Goal: Check status

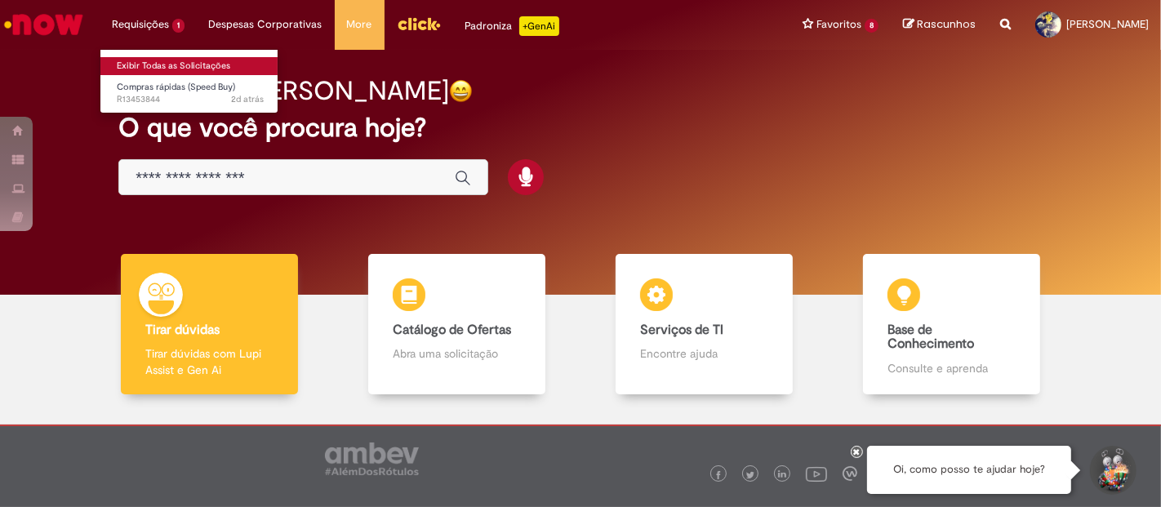
click at [137, 60] on link "Exibir Todas as Solicitações" at bounding box center [190, 66] width 180 height 18
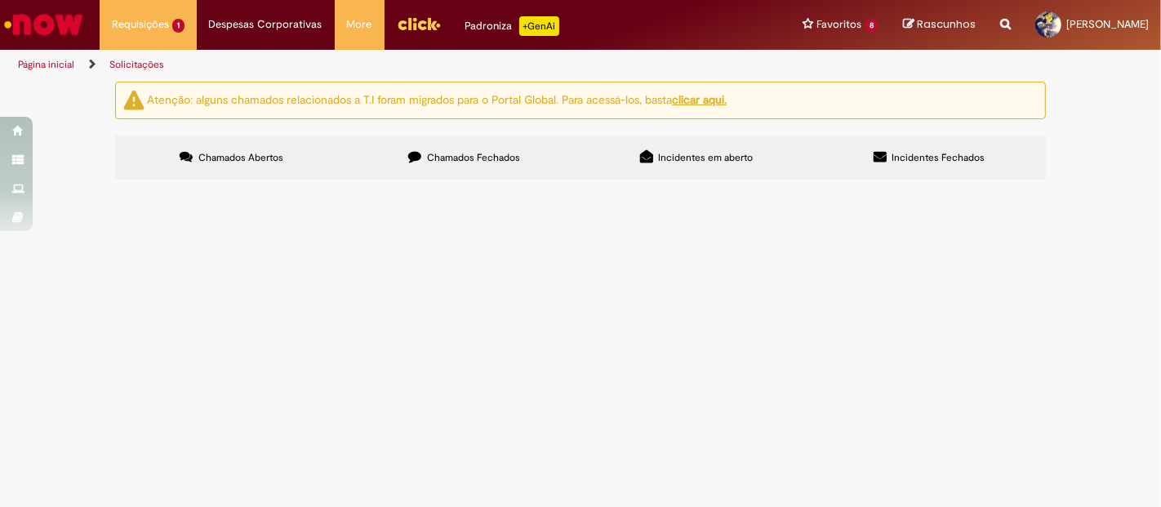
click at [461, 146] on label "Chamados Fechados" at bounding box center [464, 157] width 233 height 44
click at [0, 0] on span "Compras rápidas (Speed Buy)" at bounding box center [0, 0] width 0 height 0
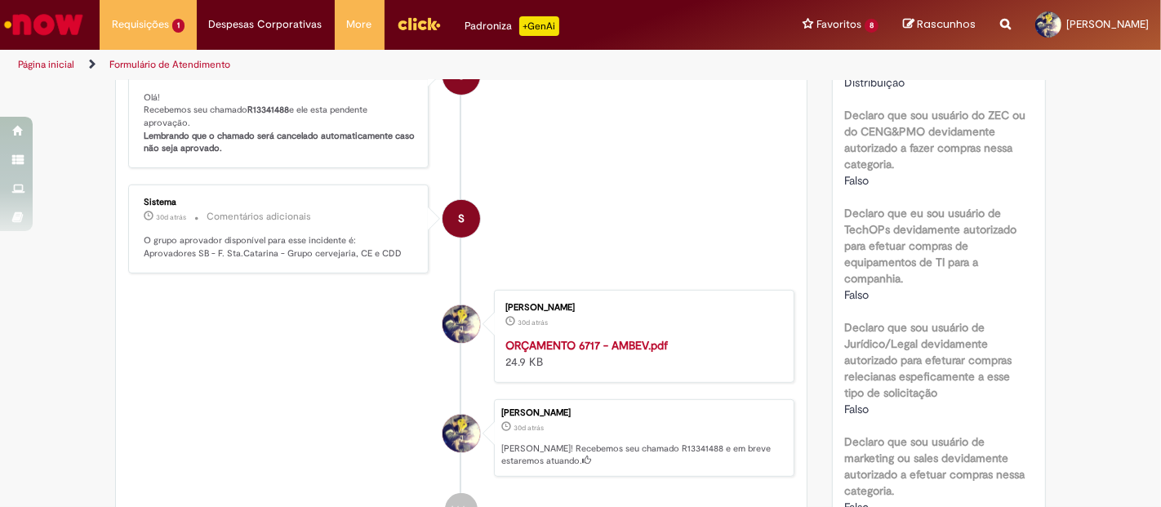
scroll to position [725, 0]
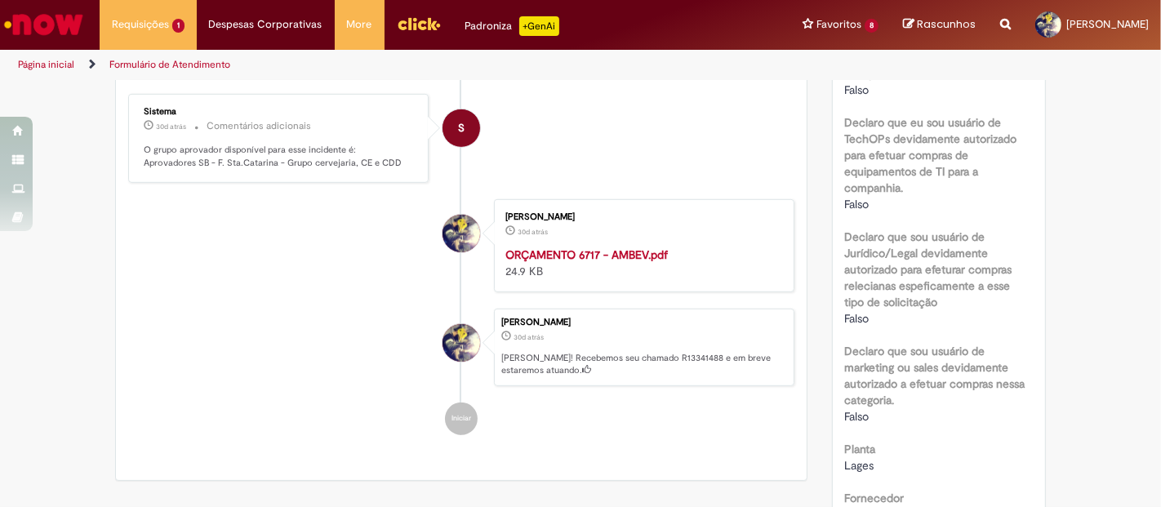
click at [606, 257] on strong "ORÇAMENTO 6717 - AMBEV.pdf" at bounding box center [586, 254] width 162 height 15
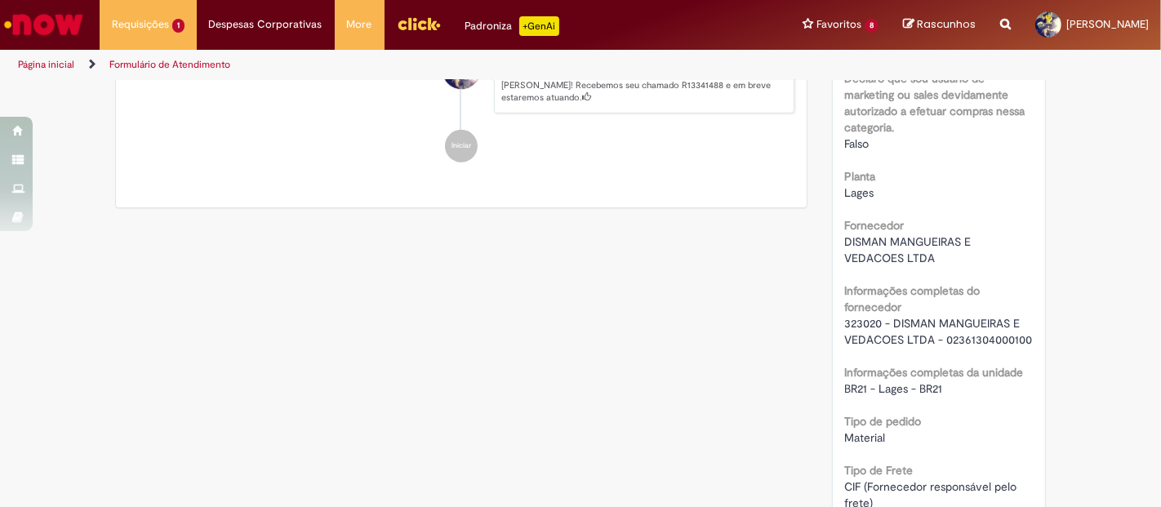
scroll to position [1178, 0]
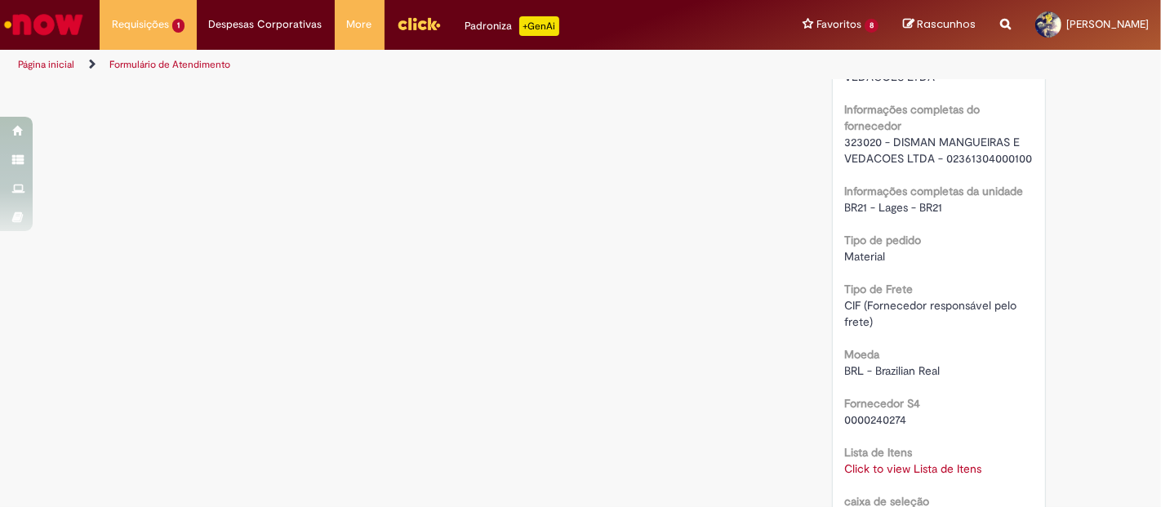
click at [930, 461] on link "Click to view Lista de Itens" at bounding box center [913, 468] width 137 height 15
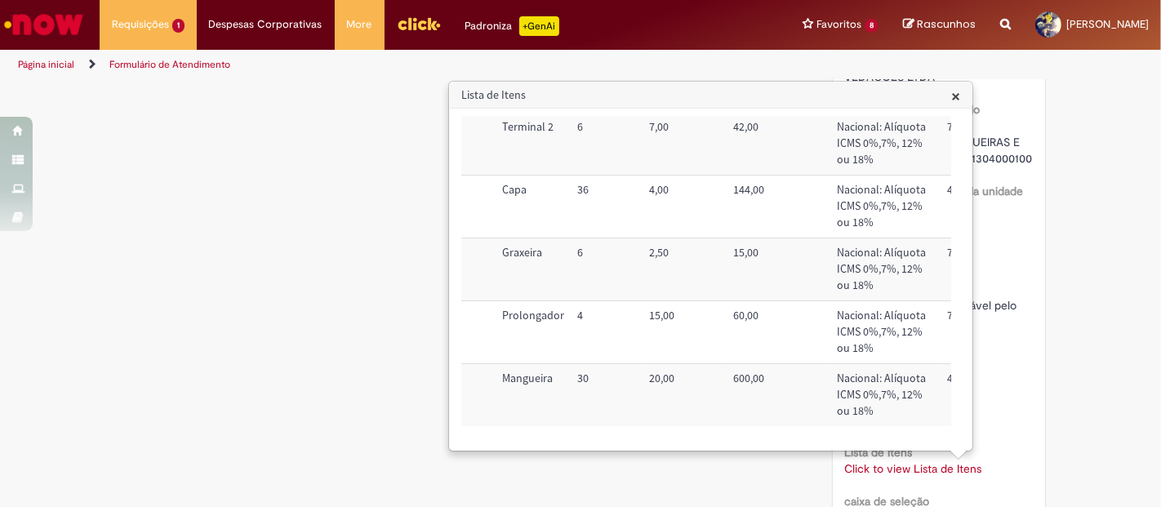
scroll to position [296, 308]
drag, startPoint x: 549, startPoint y: 442, endPoint x: 667, endPoint y: 433, distance: 117.8
click at [667, 433] on div "Trigger Tipo de Pedido = Material Código SAP Material / Serviço Descrição Quant…" at bounding box center [706, 279] width 490 height 326
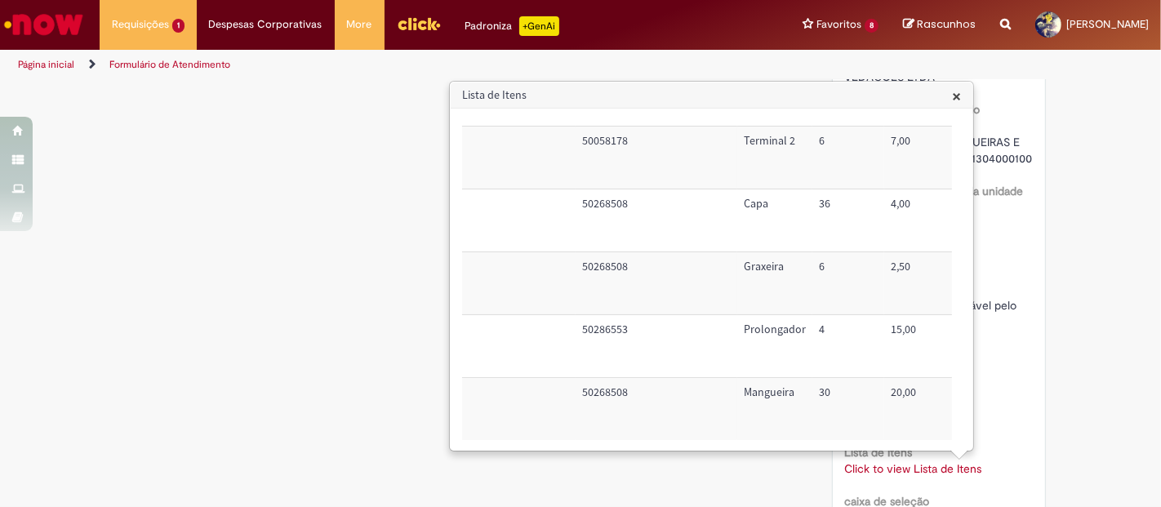
scroll to position [296, 65]
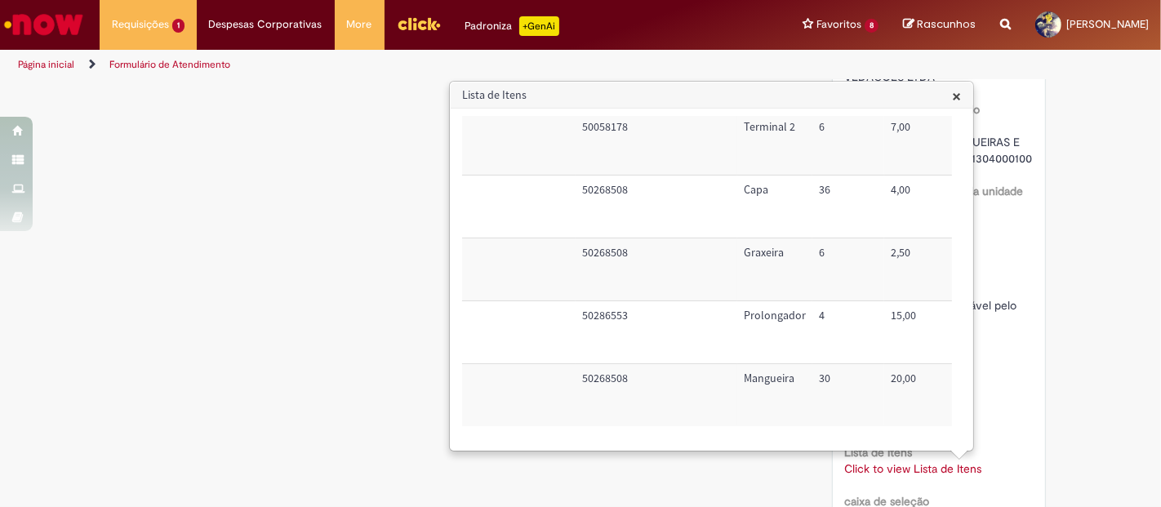
click at [732, 490] on div "Verificar Código de Barras Aguardando Aprovação Aguardando atendimento Em andam…" at bounding box center [580, 129] width 955 height 2453
click at [769, 455] on div "Verificar Código de Barras Aguardando Aprovação Aguardando atendimento Em andam…" at bounding box center [580, 129] width 955 height 2453
click at [953, 87] on span "×" at bounding box center [956, 96] width 9 height 22
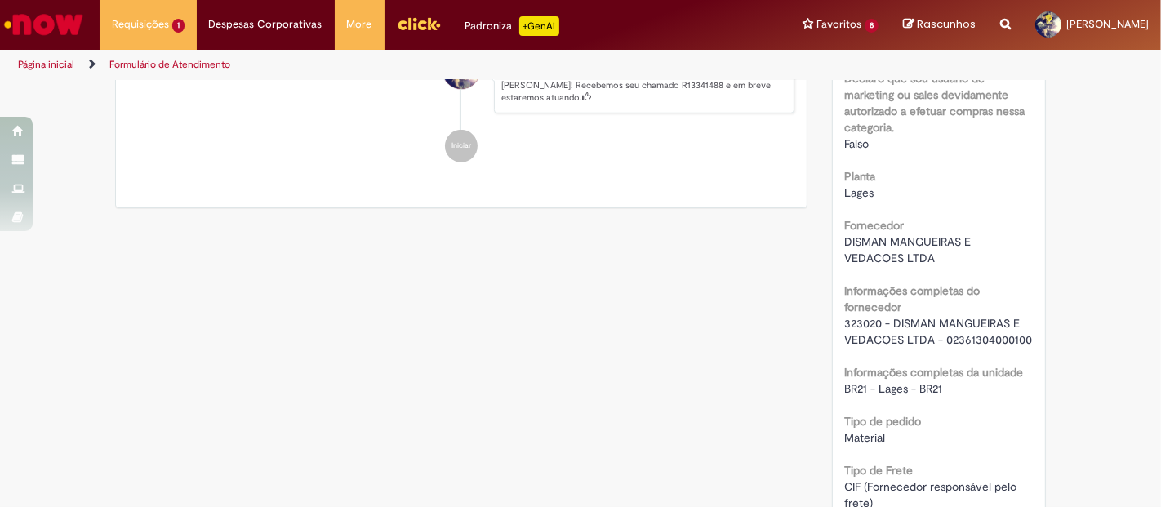
scroll to position [1178, 0]
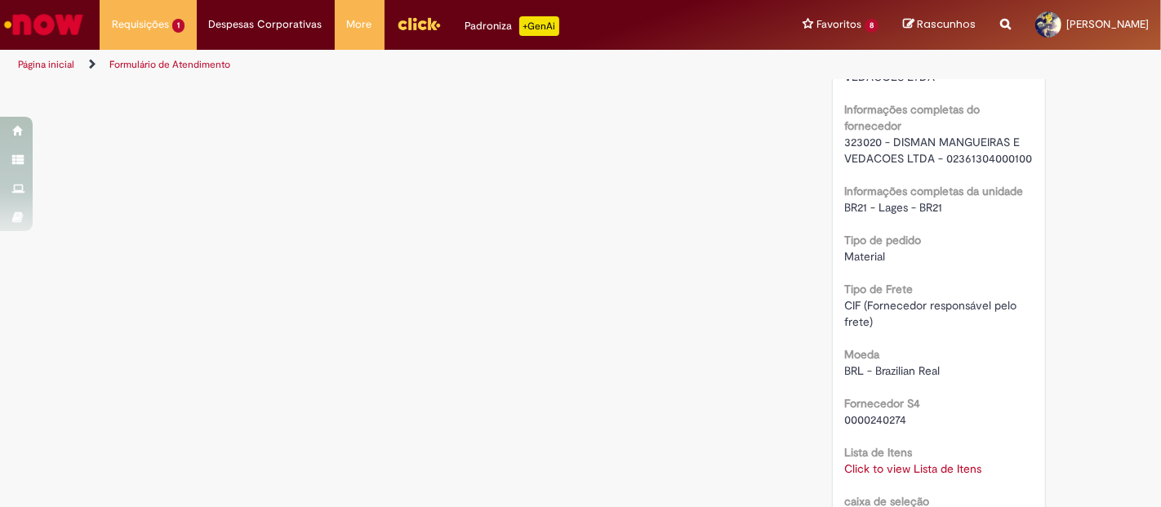
click at [895, 468] on link "Click to view Lista de Itens" at bounding box center [913, 468] width 137 height 15
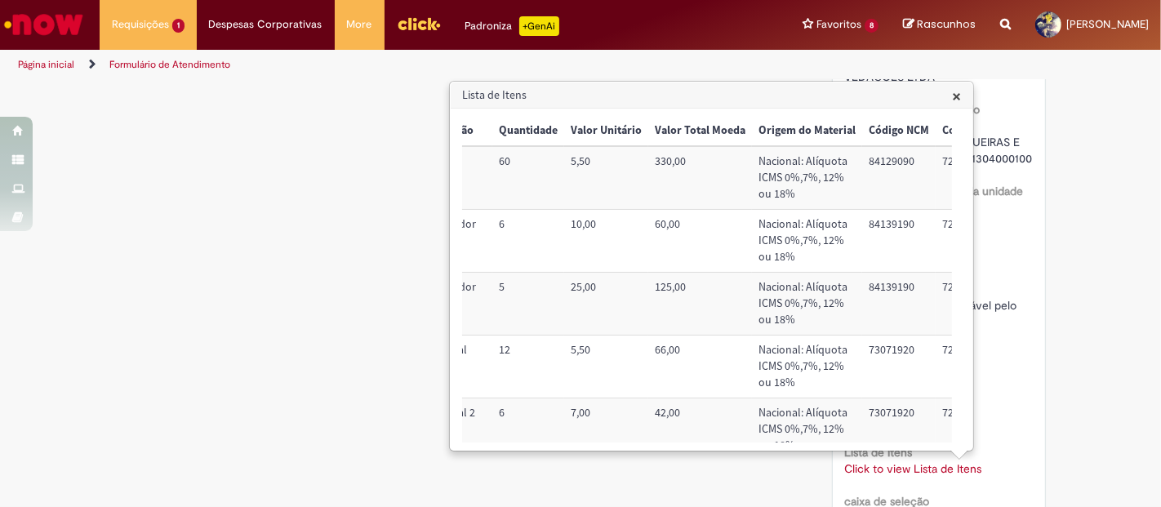
scroll to position [91, 385]
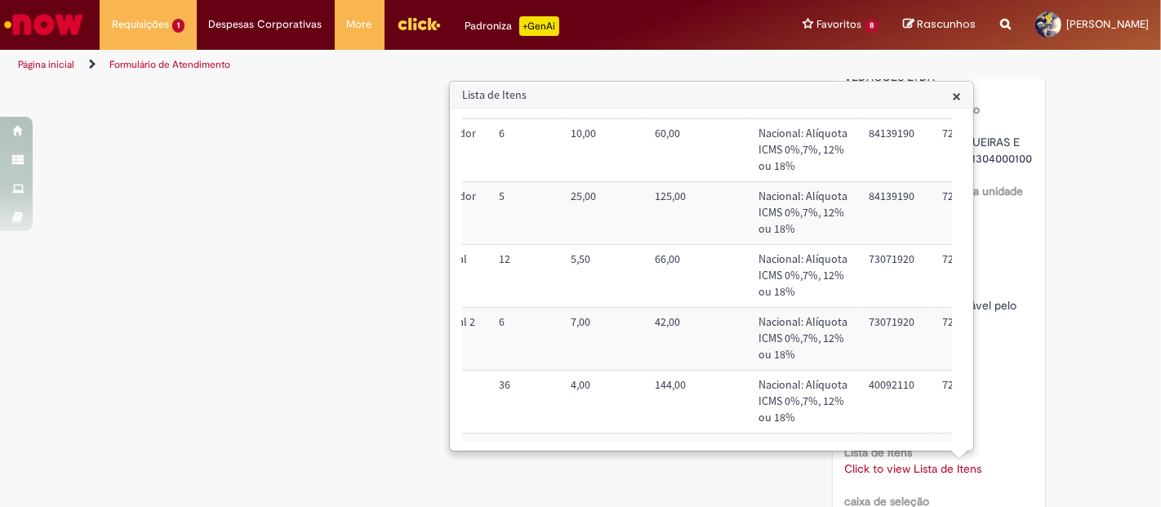
click at [706, 473] on div "Verificar Código de Barras Aguardando Aprovação Aguardando atendimento Em andam…" at bounding box center [580, 129] width 955 height 2453
click at [956, 90] on span "×" at bounding box center [956, 96] width 9 height 22
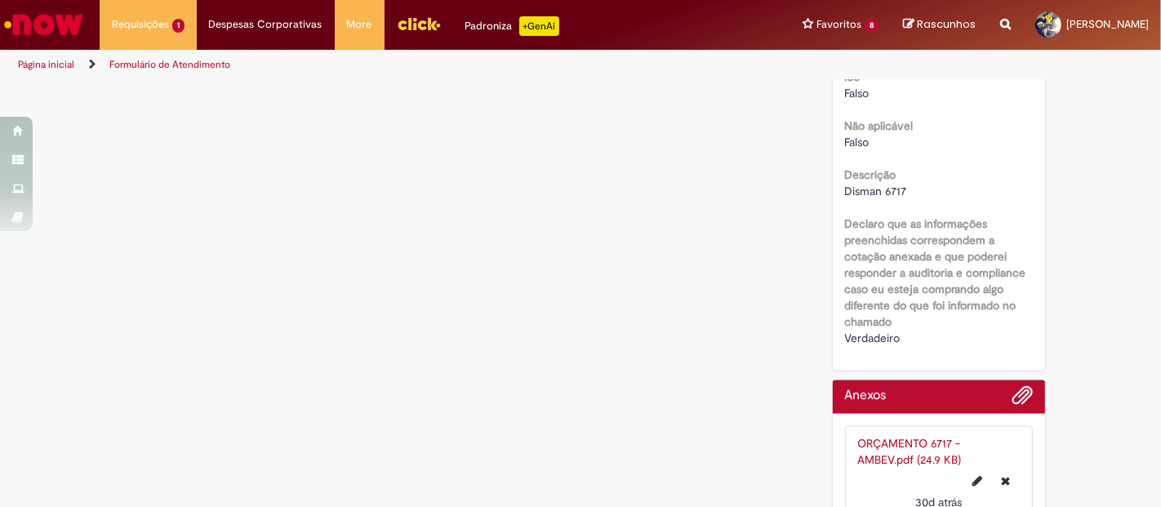
scroll to position [2025, 0]
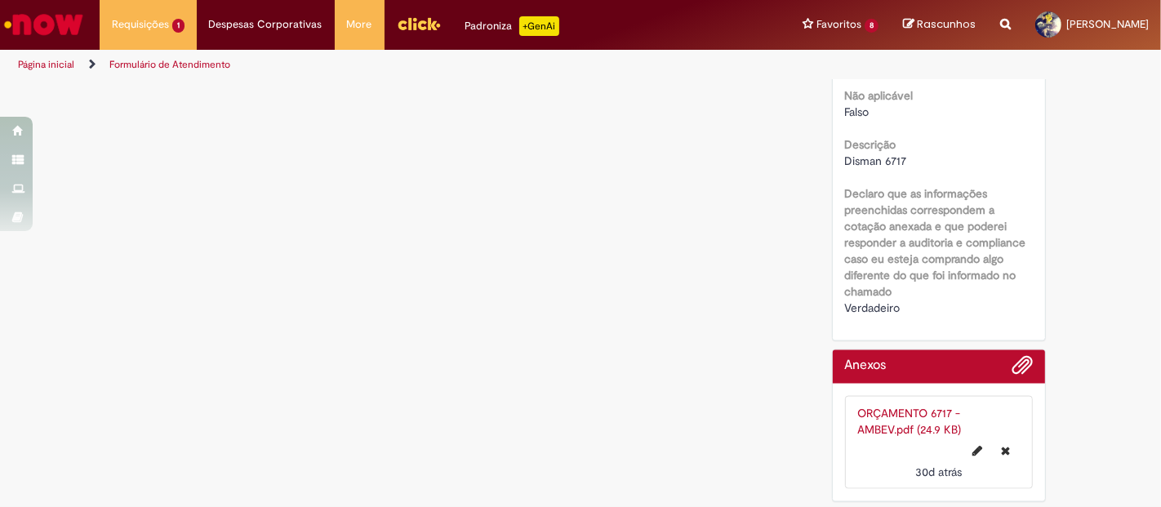
click at [872, 411] on link "ORÇAMENTO 6717 - AMBEV.pdf (24.9 KB)" at bounding box center [910, 421] width 104 height 31
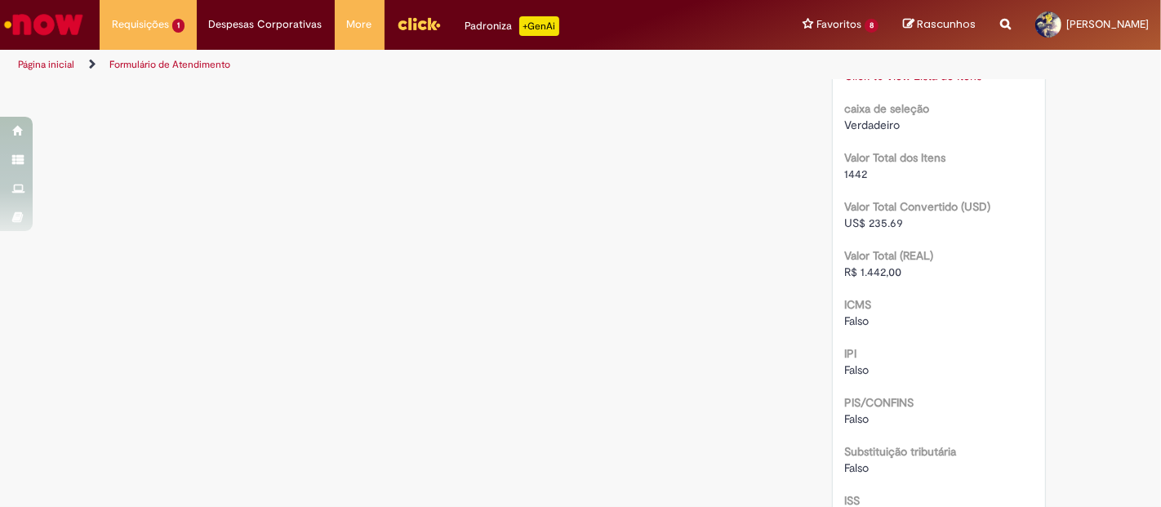
scroll to position [1299, 0]
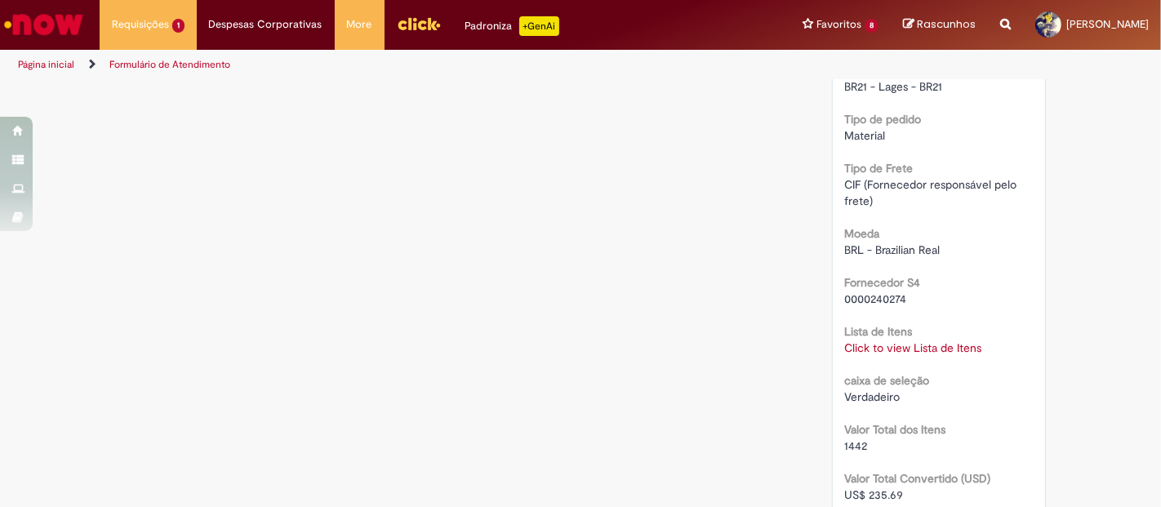
click at [866, 349] on link "Click to view Lista de Itens" at bounding box center [913, 347] width 137 height 15
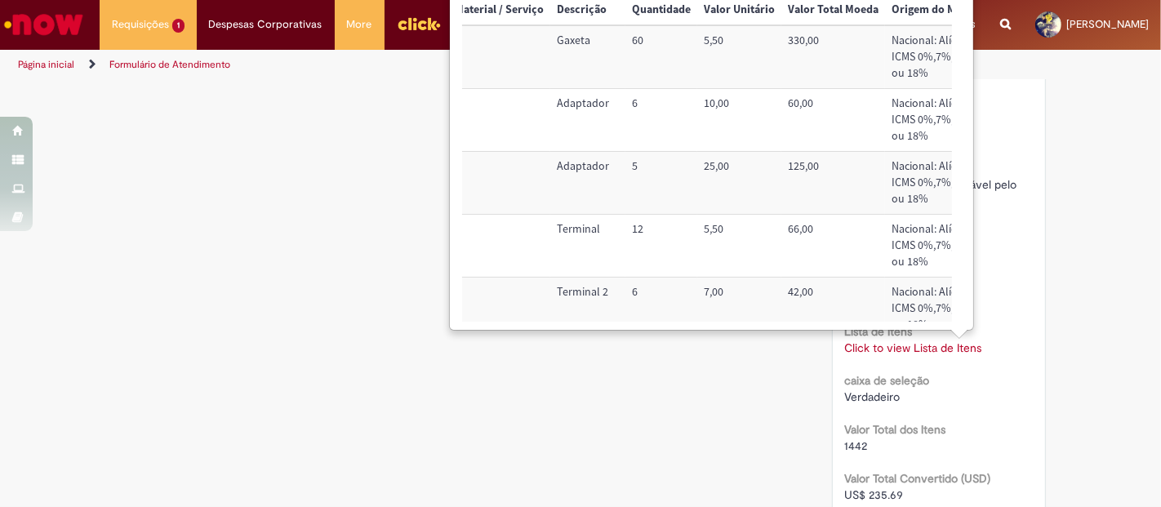
scroll to position [0, 249]
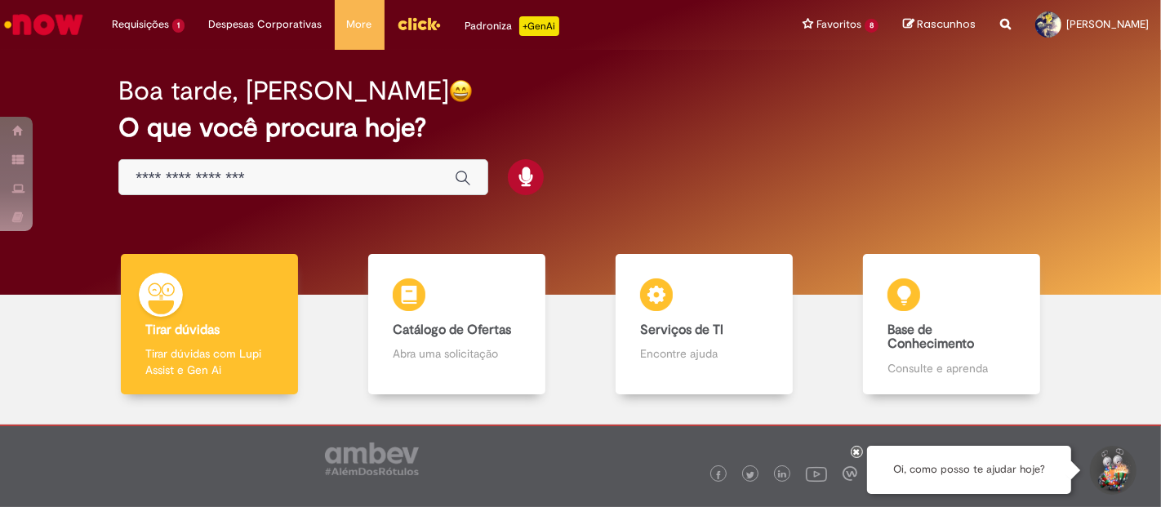
click at [258, 162] on div "Global" at bounding box center [303, 177] width 370 height 37
click at [259, 172] on input "Basta digitar aqui" at bounding box center [286, 178] width 303 height 19
